Goal: Task Accomplishment & Management: Manage account settings

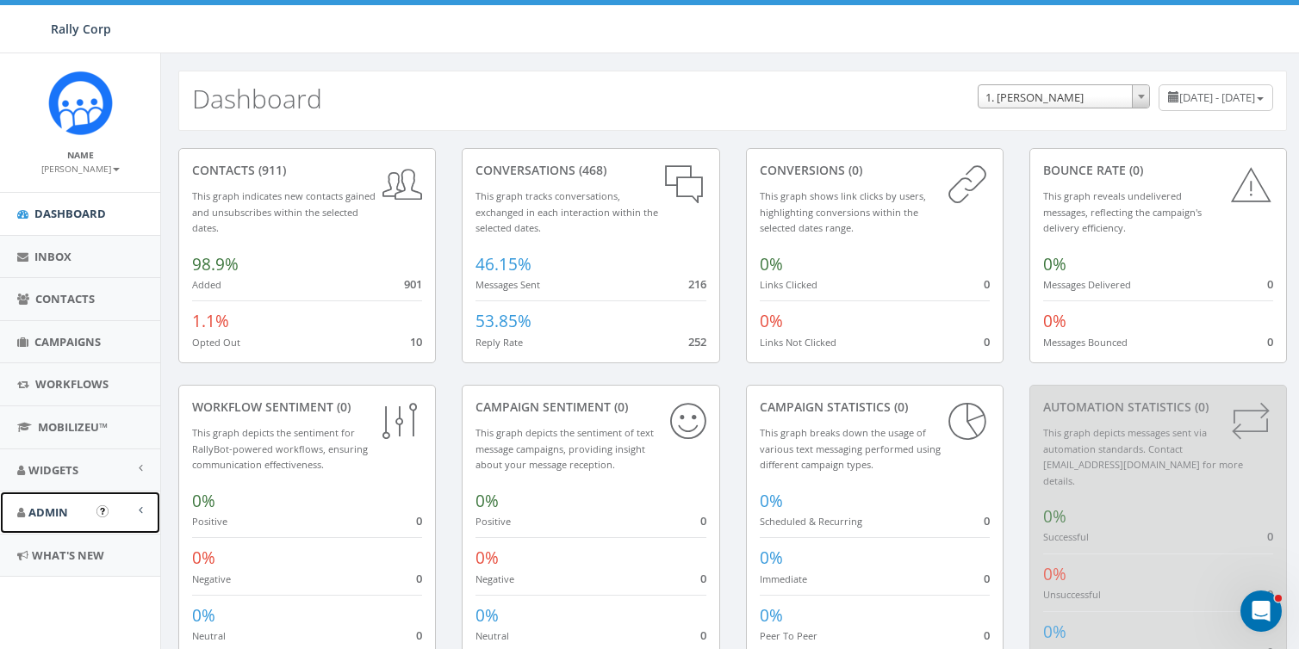
click at [71, 505] on link "Admin" at bounding box center [80, 513] width 160 height 42
click at [57, 550] on link "Accounts" at bounding box center [80, 552] width 160 height 34
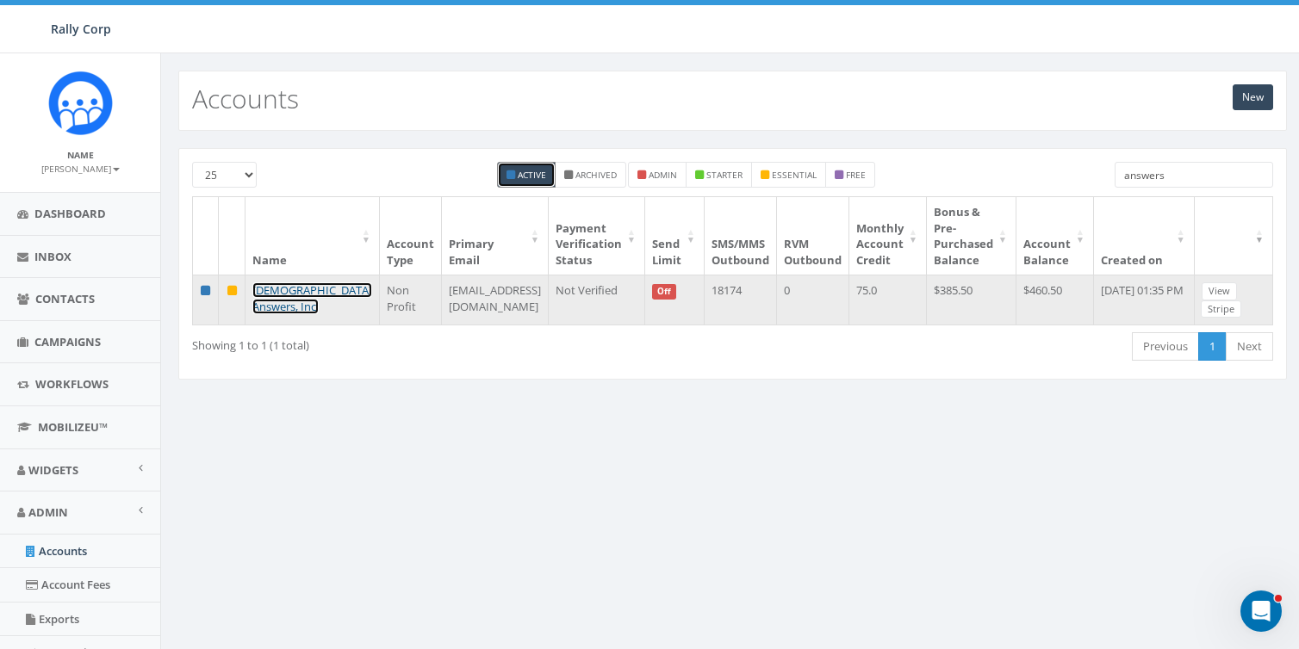
click at [289, 295] on link "Catholic Answers, Inc." at bounding box center [312, 299] width 120 height 32
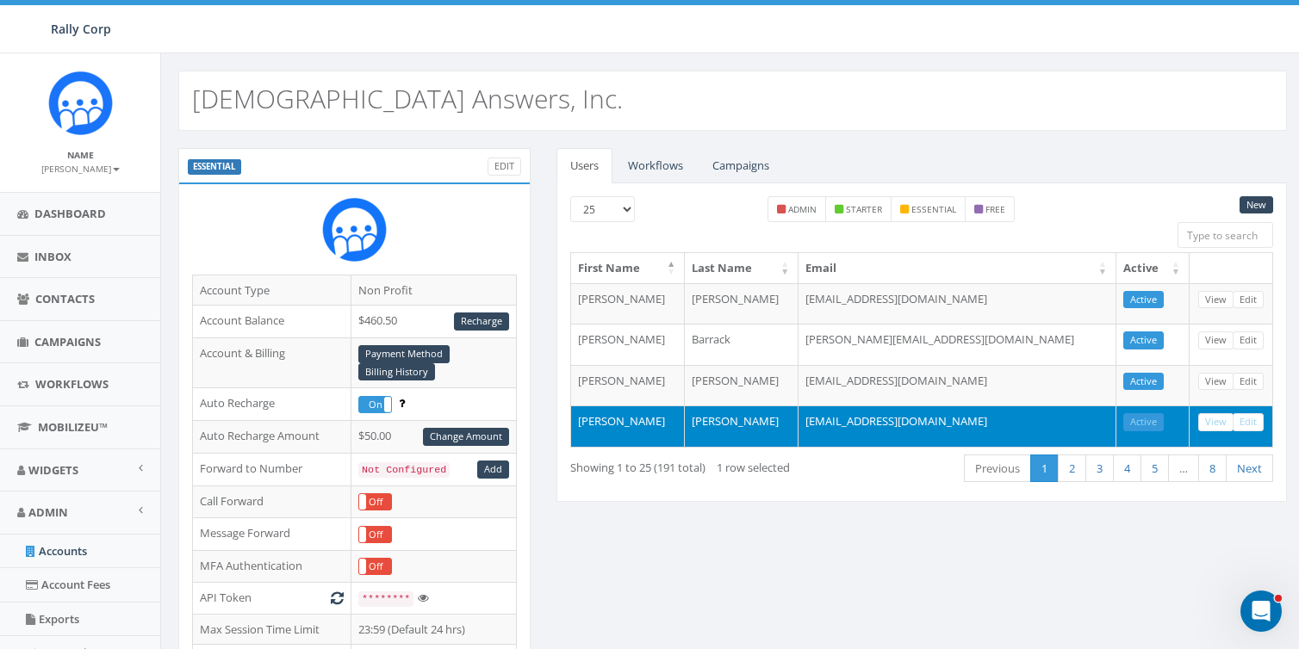
drag, startPoint x: 347, startPoint y: 35, endPoint x: 531, endPoint y: 67, distance: 187.1
click at [350, 36] on div "Rally Corp Rally Corp Profile Sign Out 0.62 % of Available Amount Used You have…" at bounding box center [649, 26] width 1299 height 53
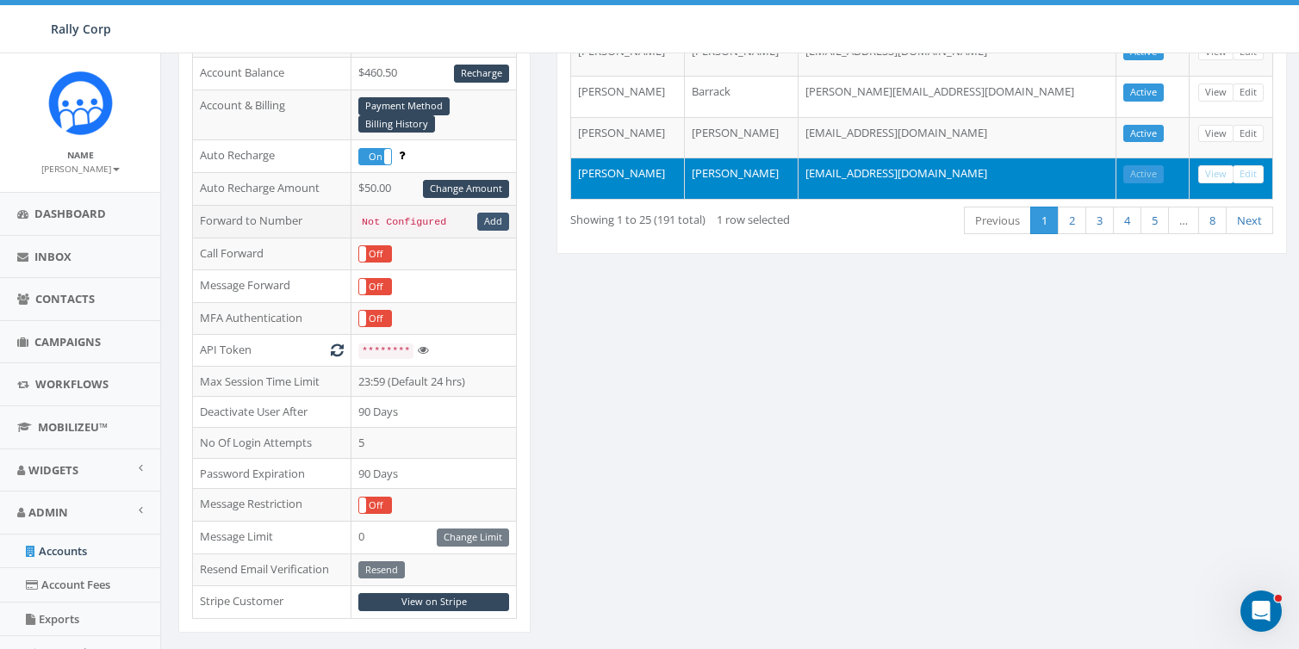
scroll to position [289, 0]
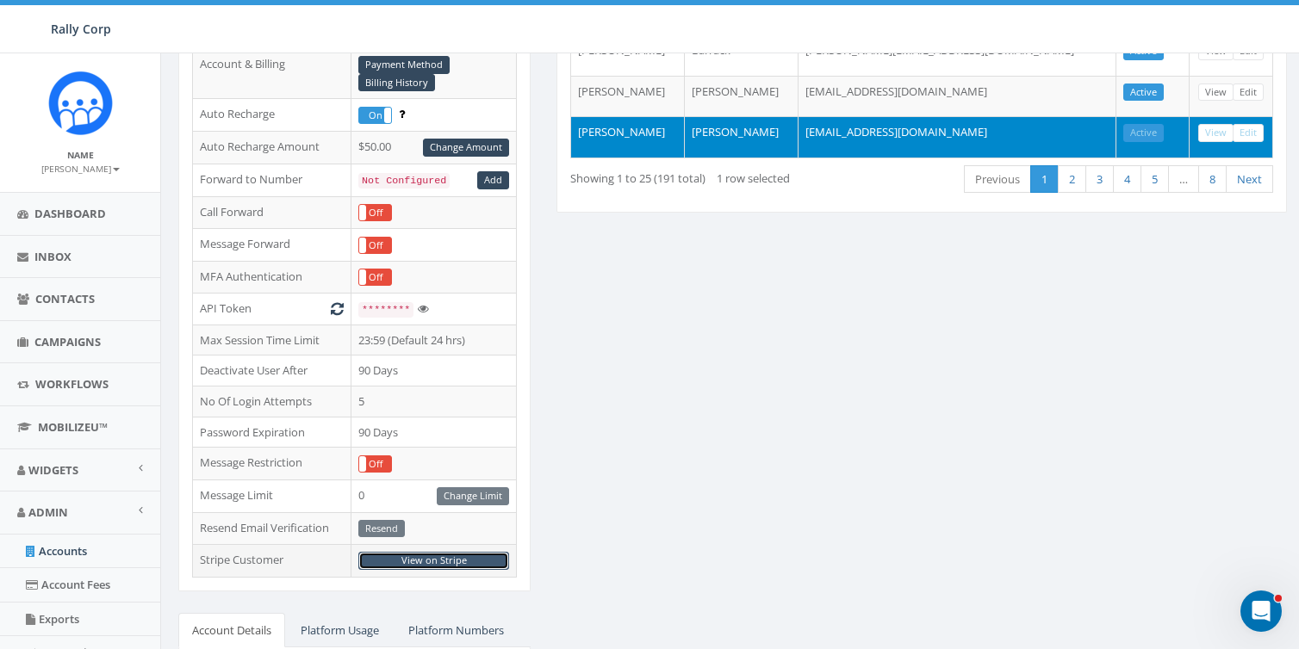
click at [449, 552] on link "View on Stripe" at bounding box center [433, 561] width 151 height 18
click at [790, 309] on div "ESSENTIAL Edit Account Type Non Profit Account Balance $460.50 Recharge Account…" at bounding box center [732, 395] width 1134 height 1073
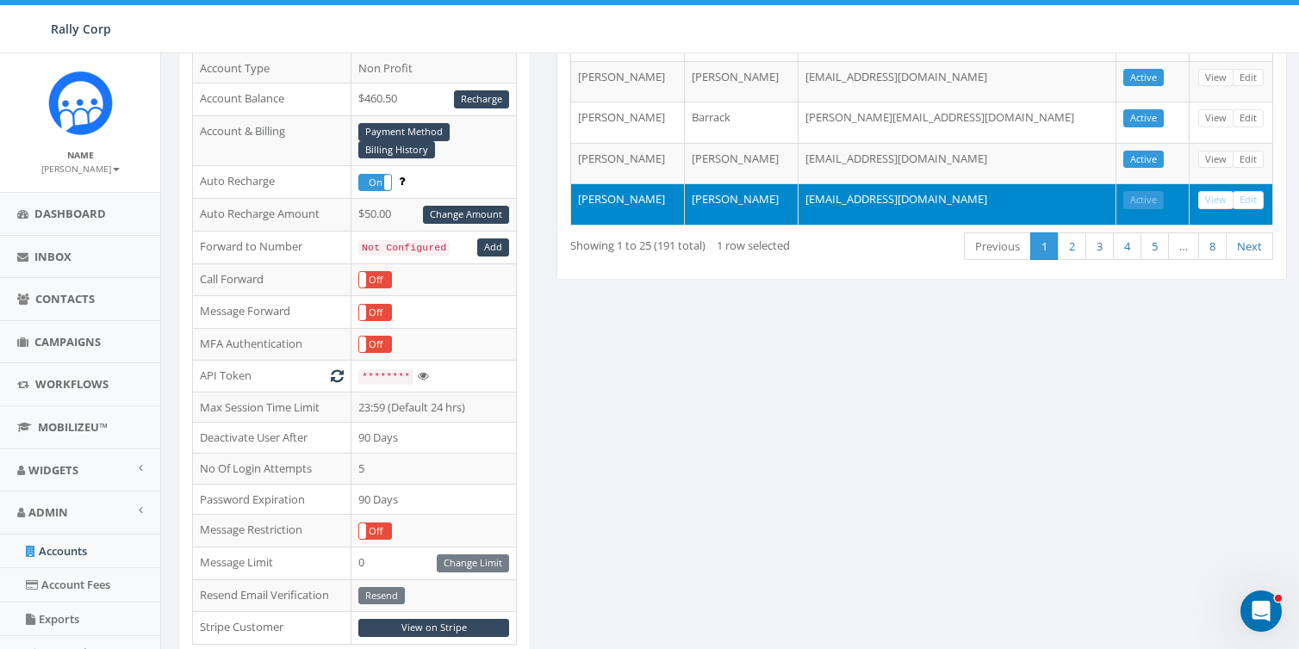
scroll to position [157, 0]
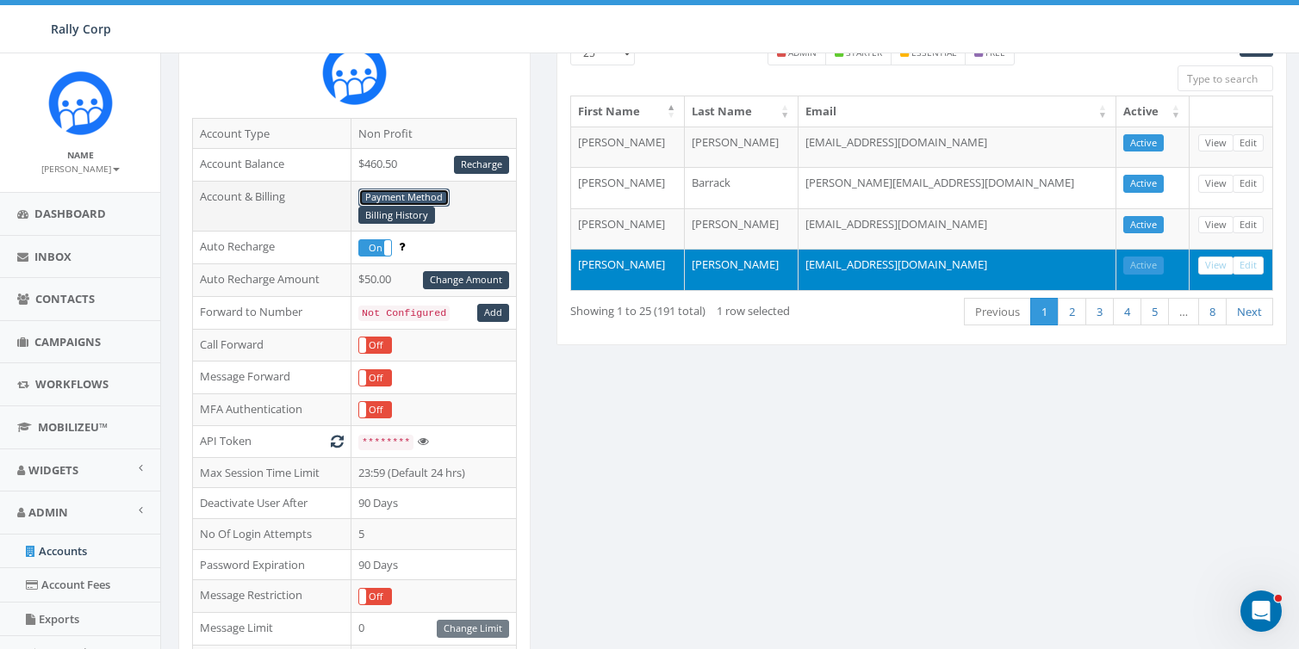
click at [436, 195] on link "Payment Method" at bounding box center [403, 198] width 91 height 18
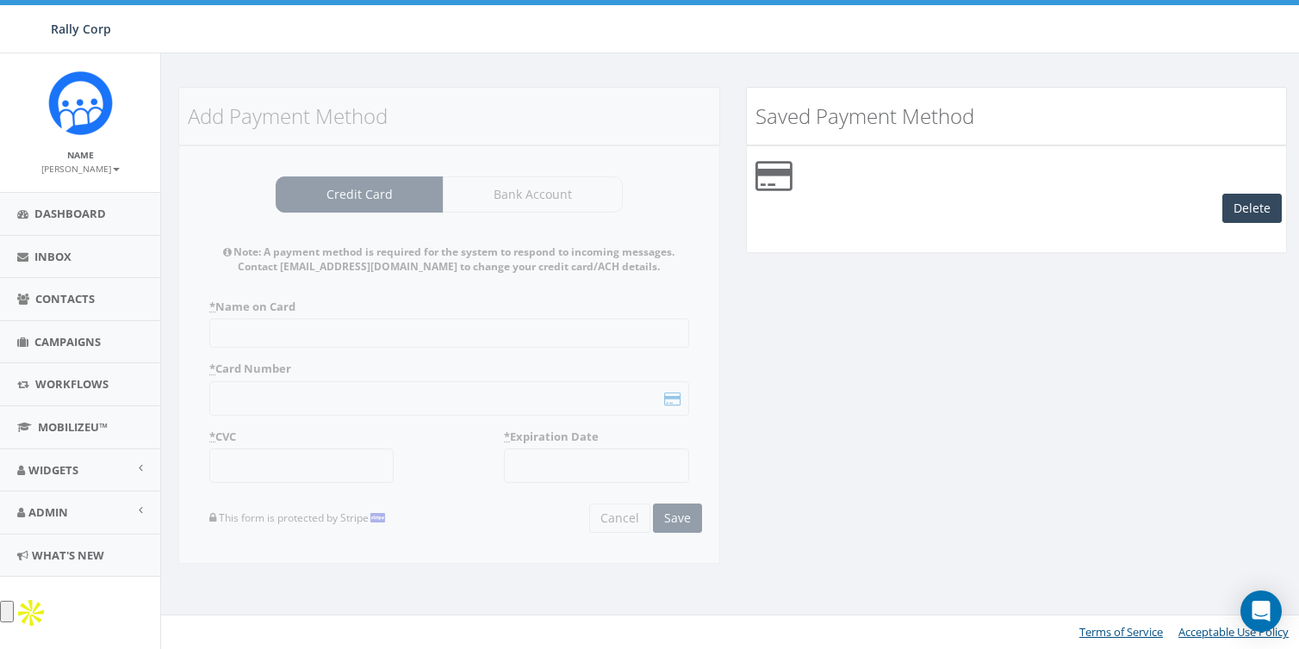
click at [1064, 301] on div "Add Payment Method Credit Card Bank Account Note: A payment method is required …" at bounding box center [732, 337] width 1134 height 500
click at [1243, 204] on button "Delete" at bounding box center [1251, 208] width 59 height 29
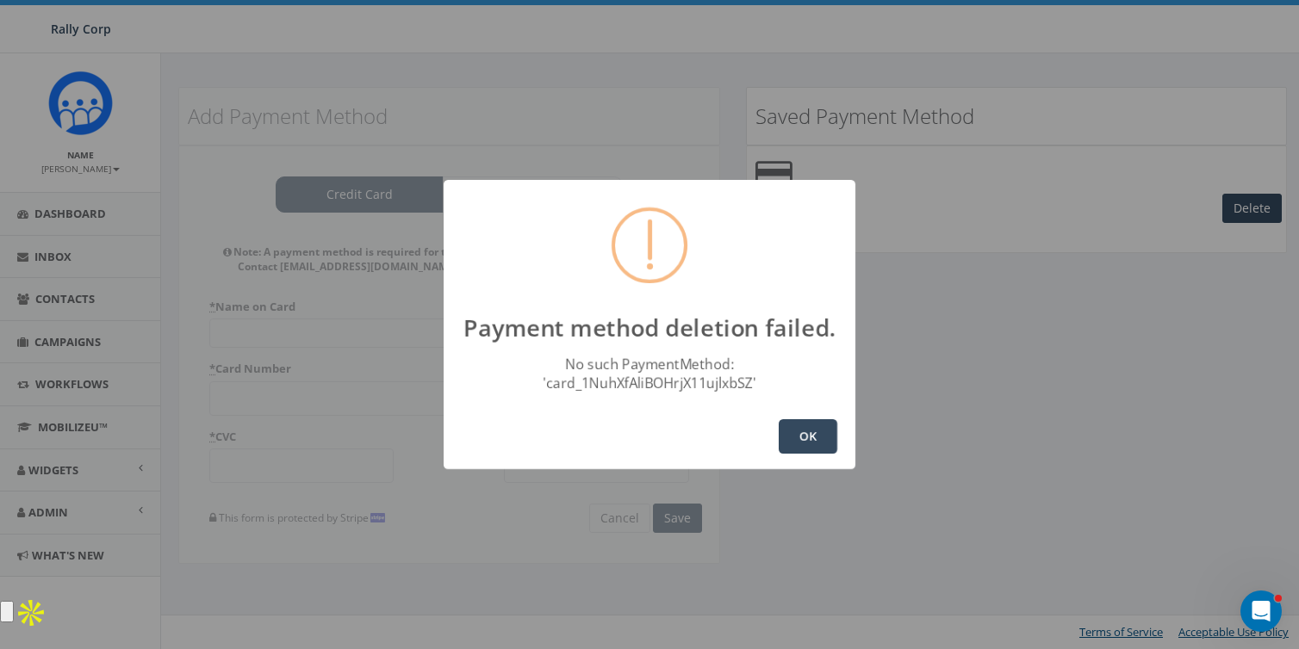
click at [771, 391] on div "No such PaymentMethod: 'card_1NuhXfAliBOHrjX11ujlxbSZ'" at bounding box center [649, 374] width 394 height 38
click at [811, 429] on button "OK" at bounding box center [808, 436] width 59 height 34
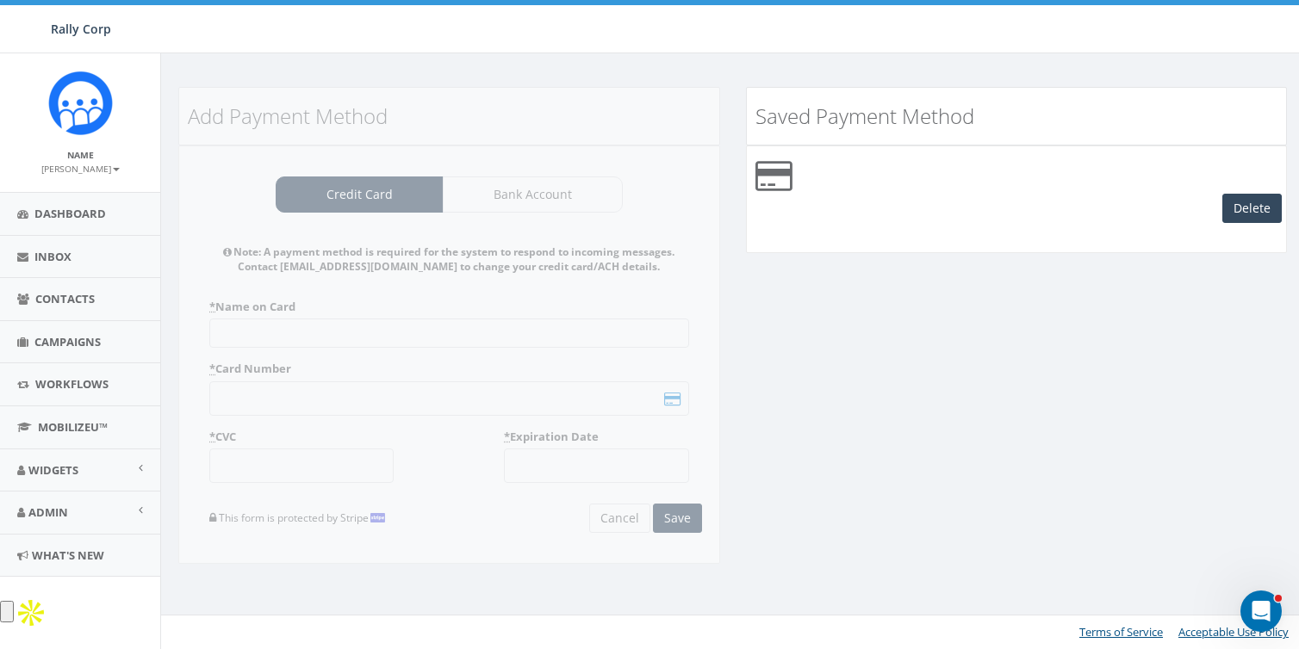
click at [939, 424] on div "Add Payment Method Credit Card Bank Account Note: A payment method is required …" at bounding box center [732, 337] width 1134 height 500
